Goal: Task Accomplishment & Management: Use online tool/utility

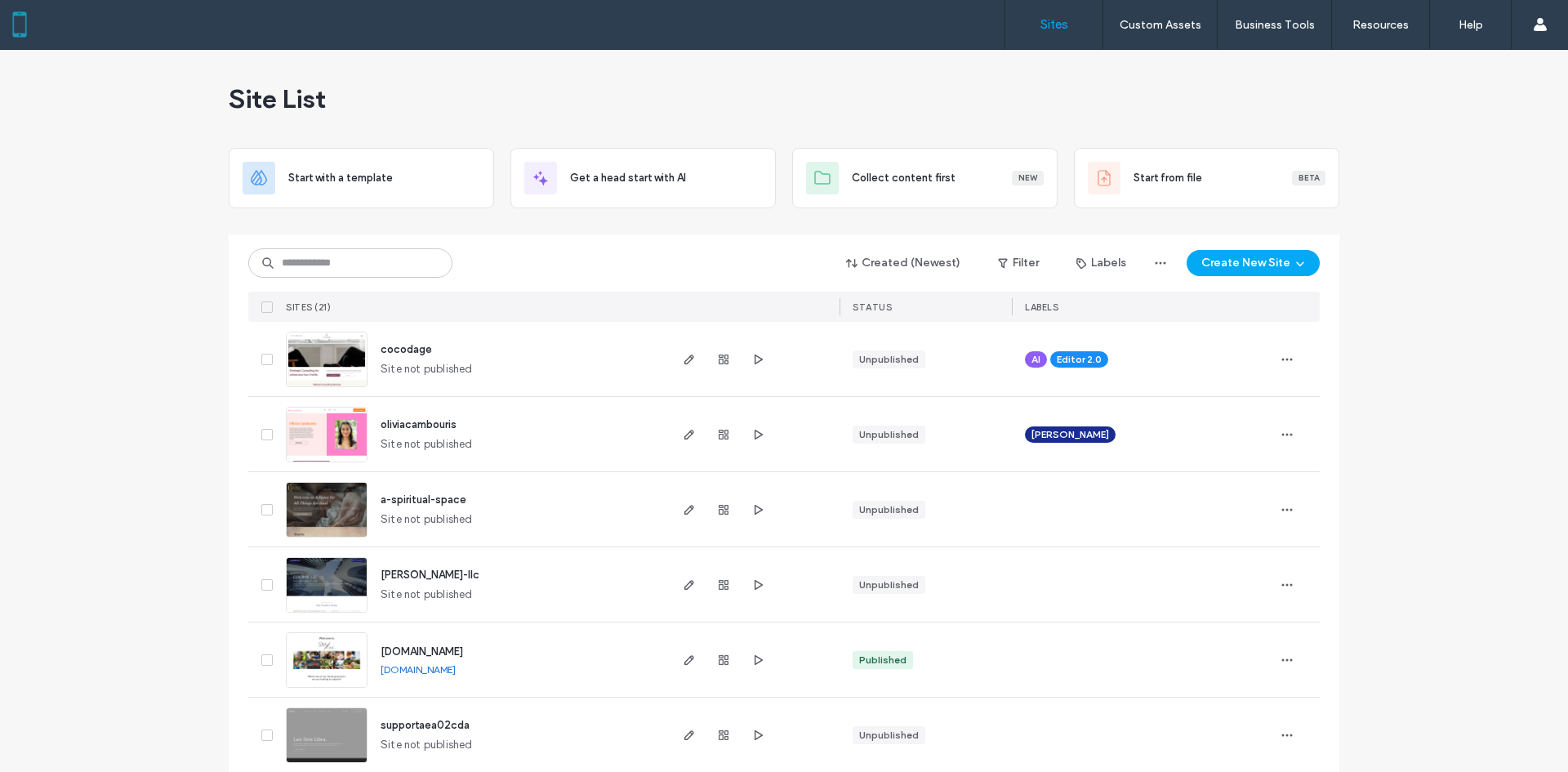
click at [390, 347] on span "cocodage" at bounding box center [406, 349] width 52 height 12
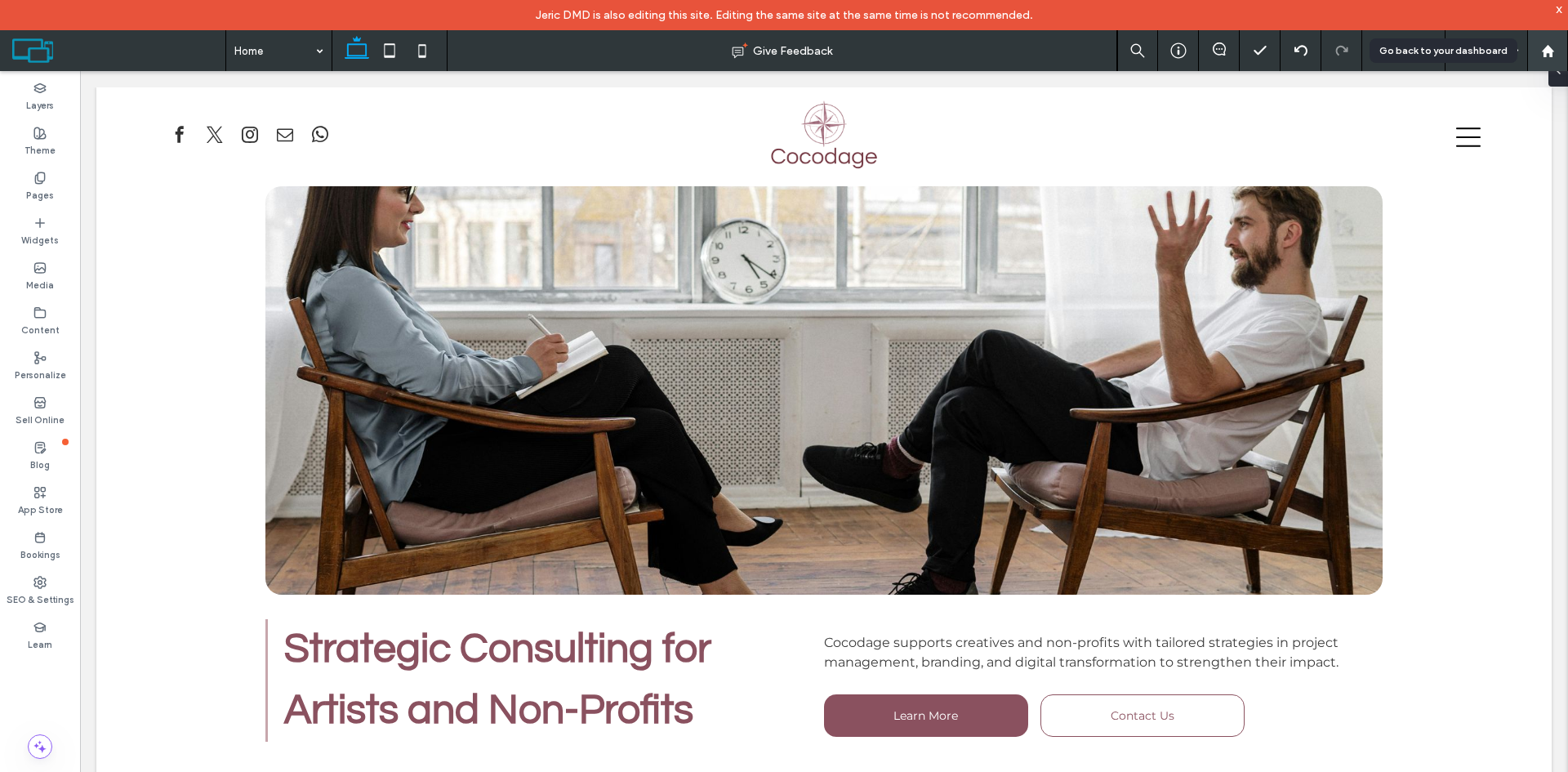
click at [1550, 52] on use at bounding box center [1547, 50] width 12 height 12
